Goal: Navigation & Orientation: Find specific page/section

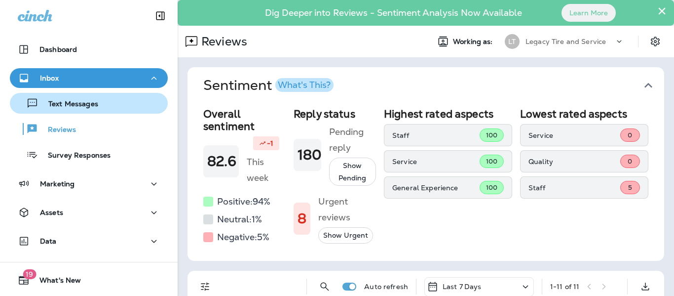
scroll to position [20, 0]
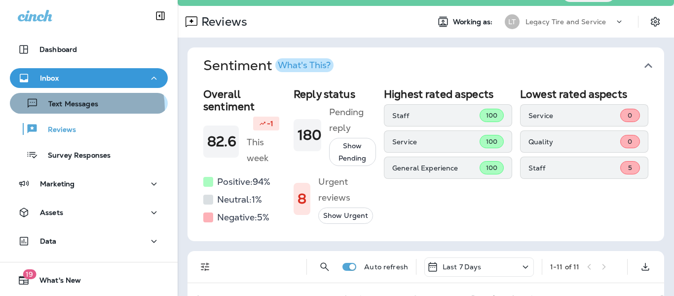
click at [85, 108] on p "Text Messages" at bounding box center [68, 104] width 60 height 9
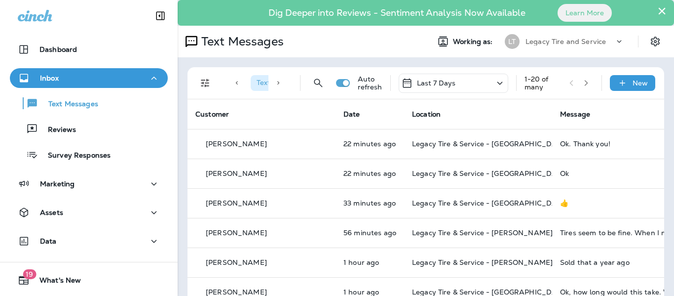
click at [109, 117] on div "Text Messages Reviews Survey Responses" at bounding box center [89, 126] width 158 height 77
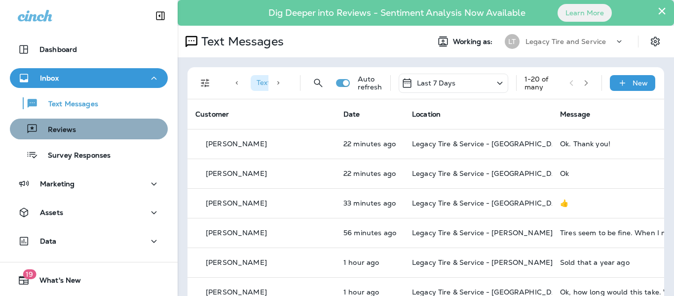
click at [107, 123] on div "Reviews" at bounding box center [89, 128] width 150 height 15
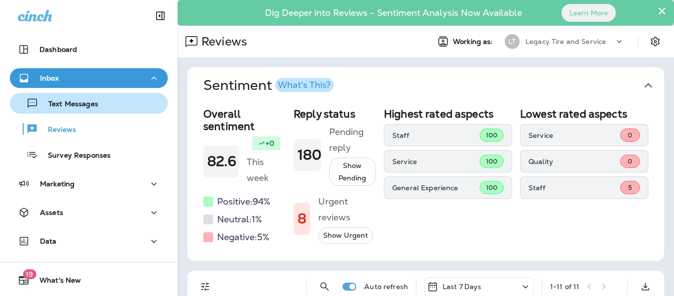
click at [111, 110] on div "Text Messages" at bounding box center [89, 103] width 150 height 15
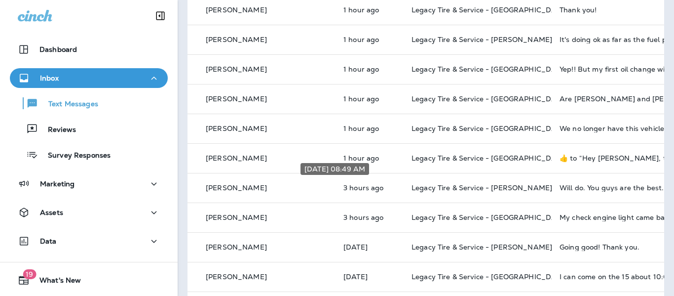
scroll to position [314, 0]
